Goal: Obtain resource: Download file/media

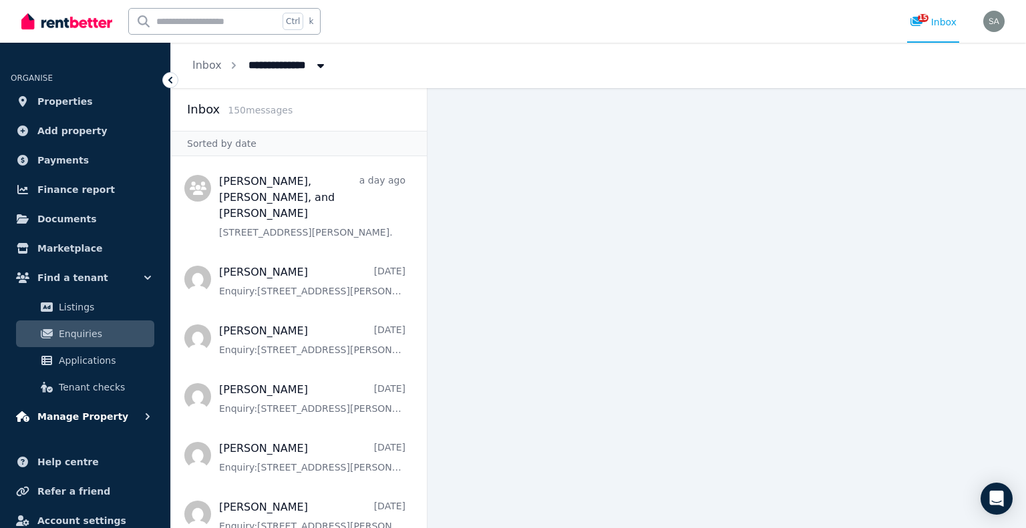
click at [97, 421] on span "Manage Property" at bounding box center [82, 417] width 91 height 16
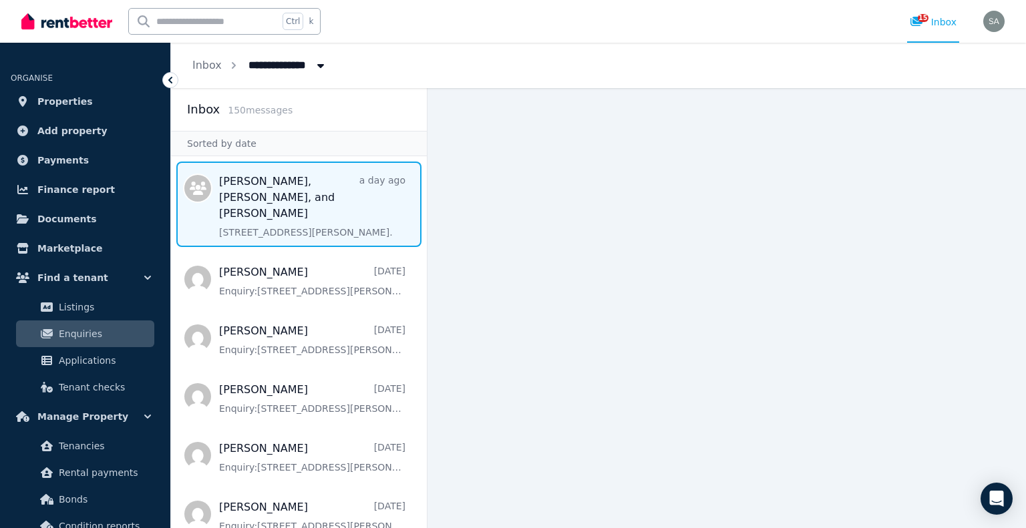
click at [286, 200] on span "Message list" at bounding box center [299, 205] width 256 height 86
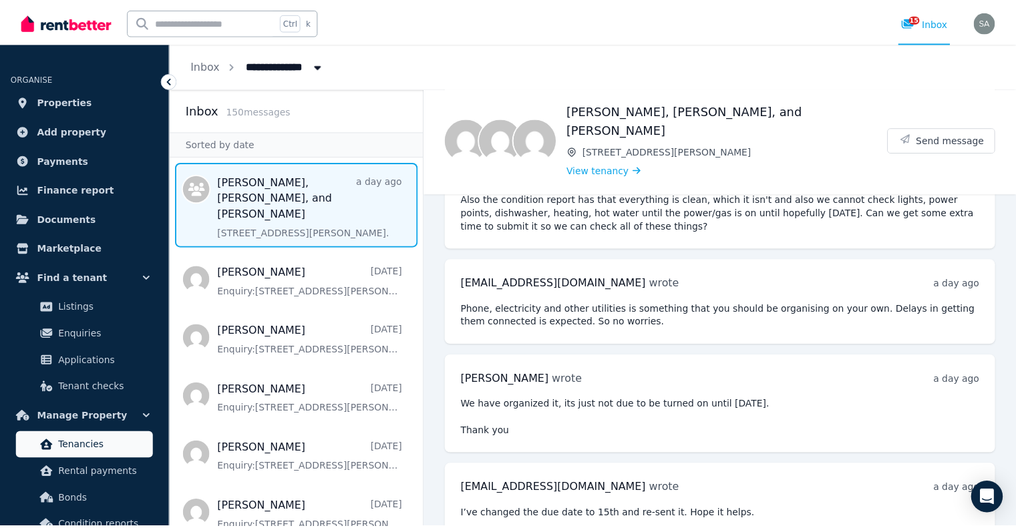
scroll to position [232, 0]
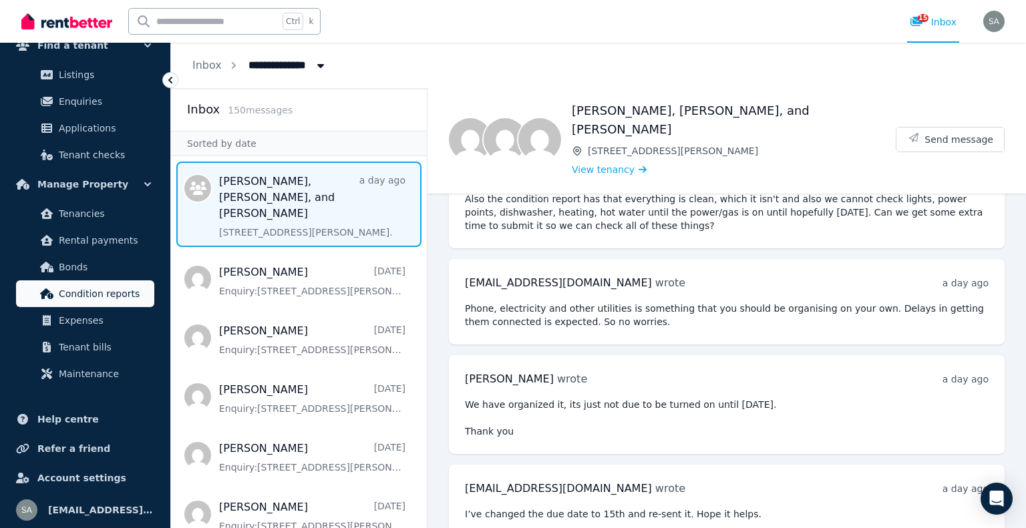
click at [96, 297] on span "Condition reports" at bounding box center [104, 294] width 90 height 16
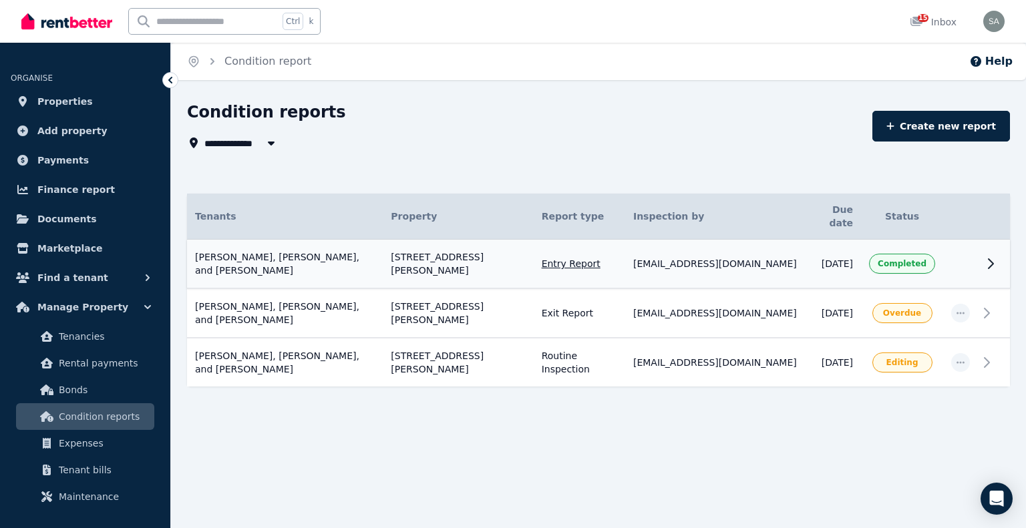
click at [694, 262] on td "[EMAIL_ADDRESS][DOMAIN_NAME]" at bounding box center [715, 264] width 180 height 49
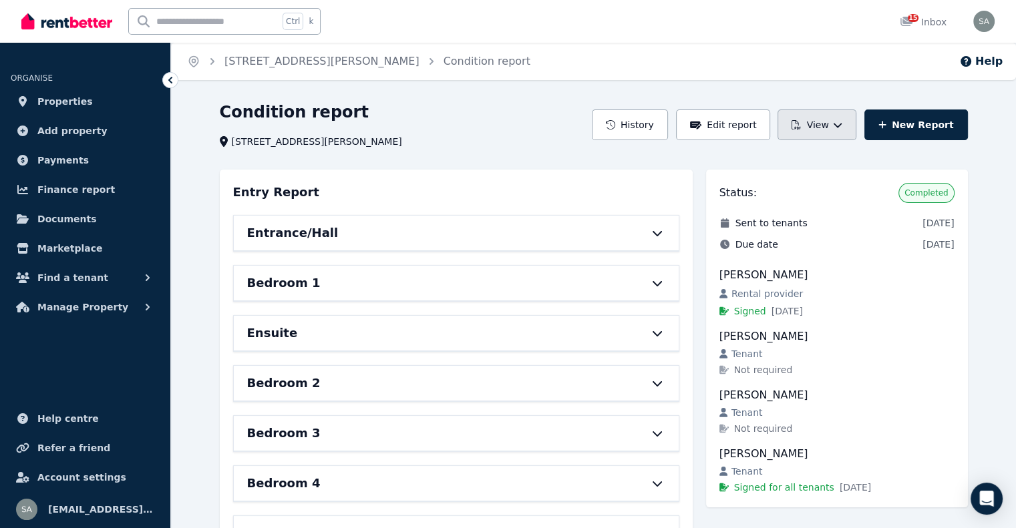
click at [842, 120] on icon "button" at bounding box center [837, 124] width 9 height 9
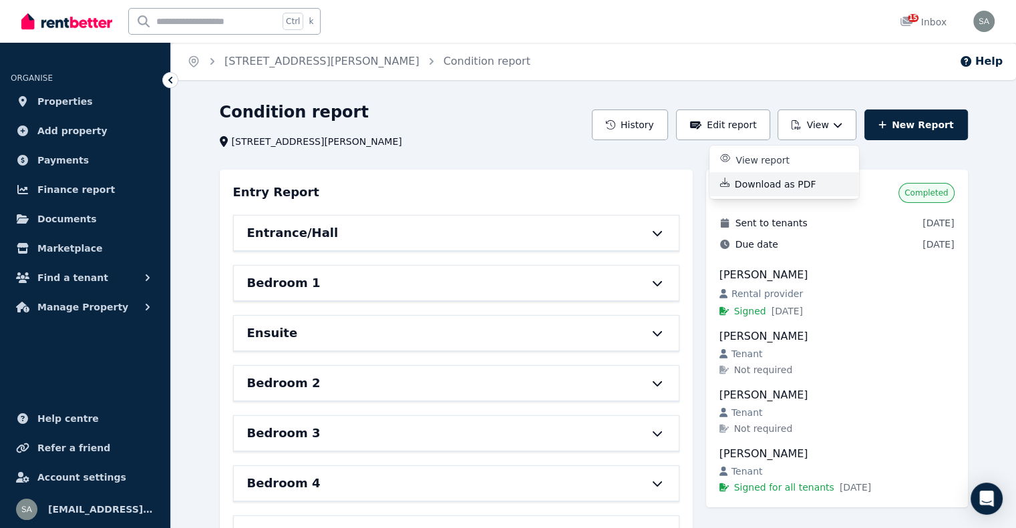
click at [799, 184] on p "Download as PDF" at bounding box center [781, 184] width 92 height 13
